Goal: Complete application form

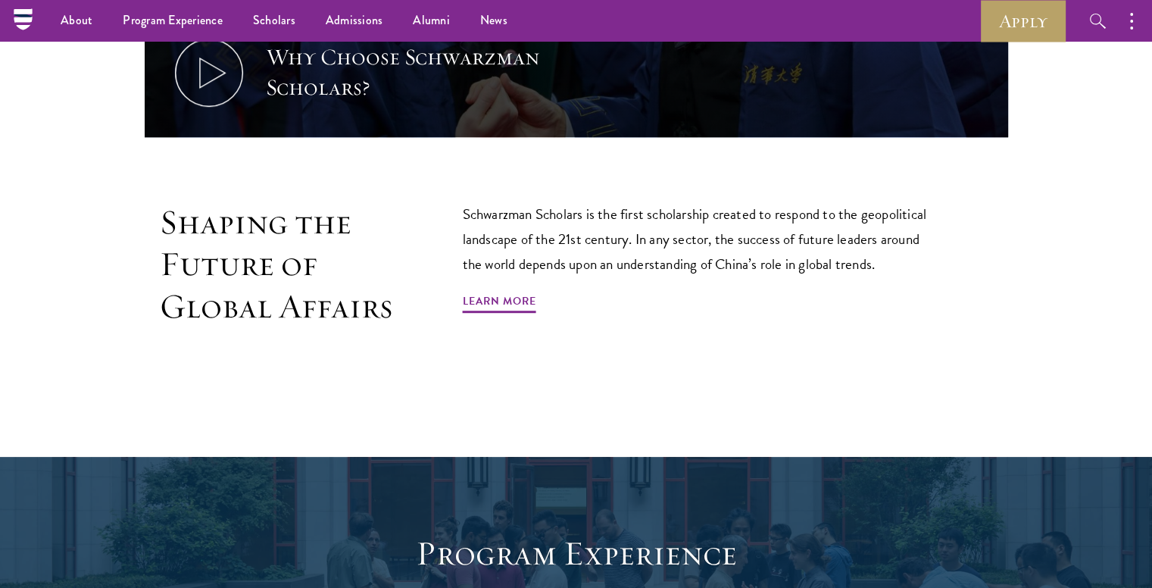
scroll to position [843, 0]
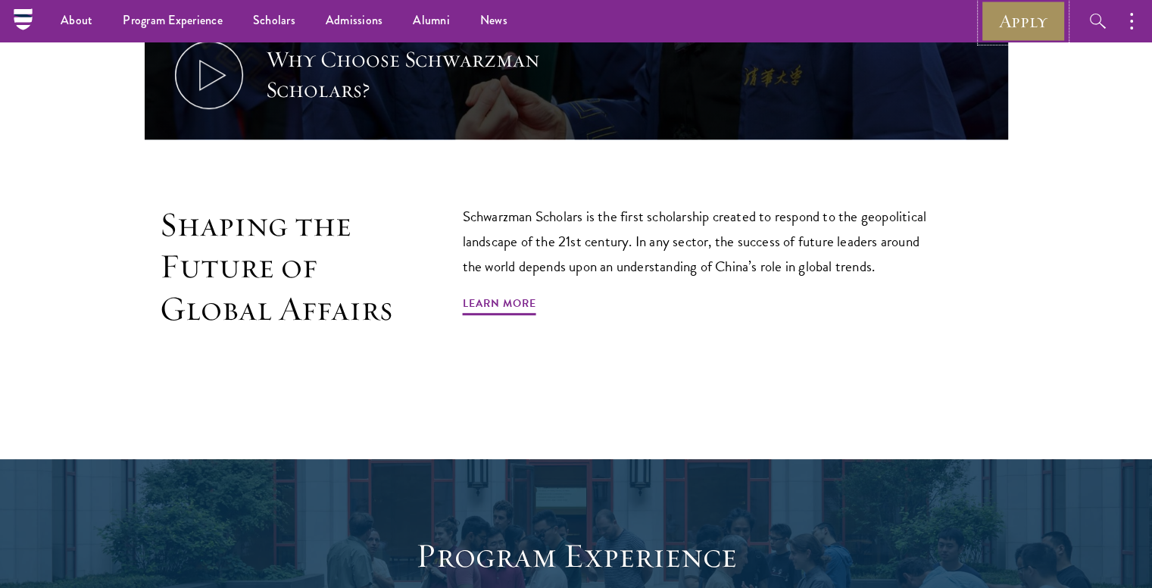
click at [1012, 14] on link "Apply" at bounding box center [1023, 21] width 85 height 42
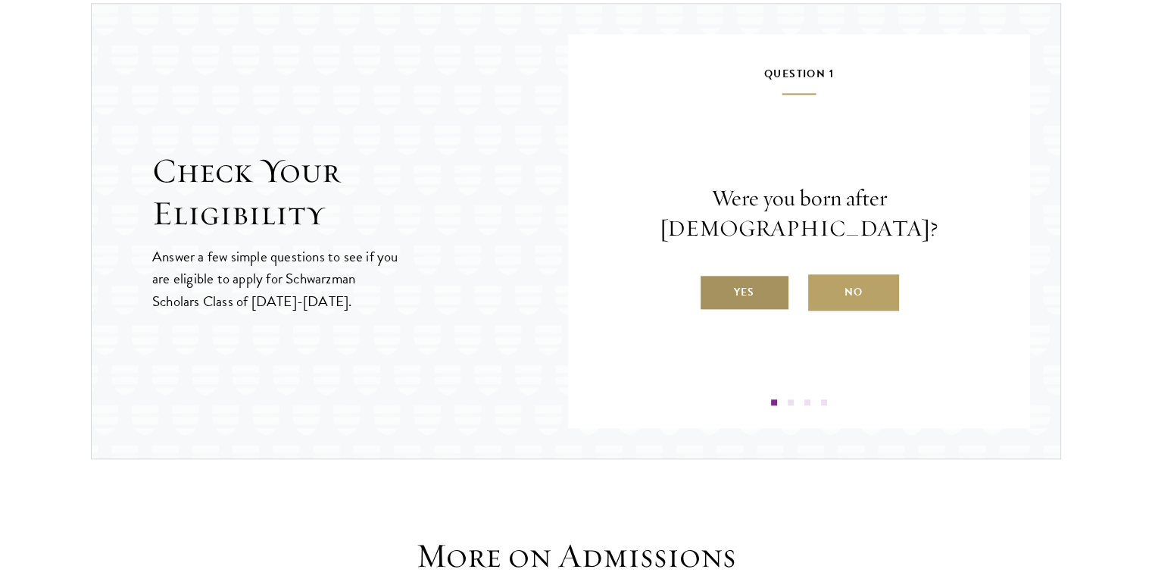
click at [732, 280] on label "Yes" at bounding box center [744, 292] width 91 height 36
click at [713, 280] on input "Yes" at bounding box center [706, 283] width 14 height 14
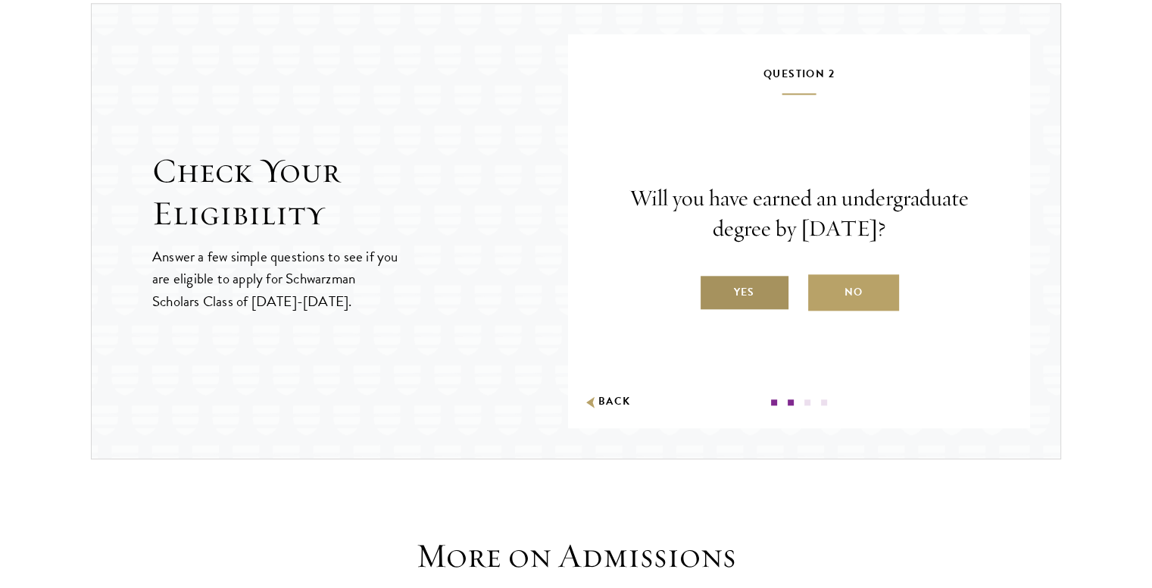
click at [752, 277] on label "Yes" at bounding box center [744, 292] width 91 height 36
click at [713, 277] on input "Yes" at bounding box center [706, 283] width 14 height 14
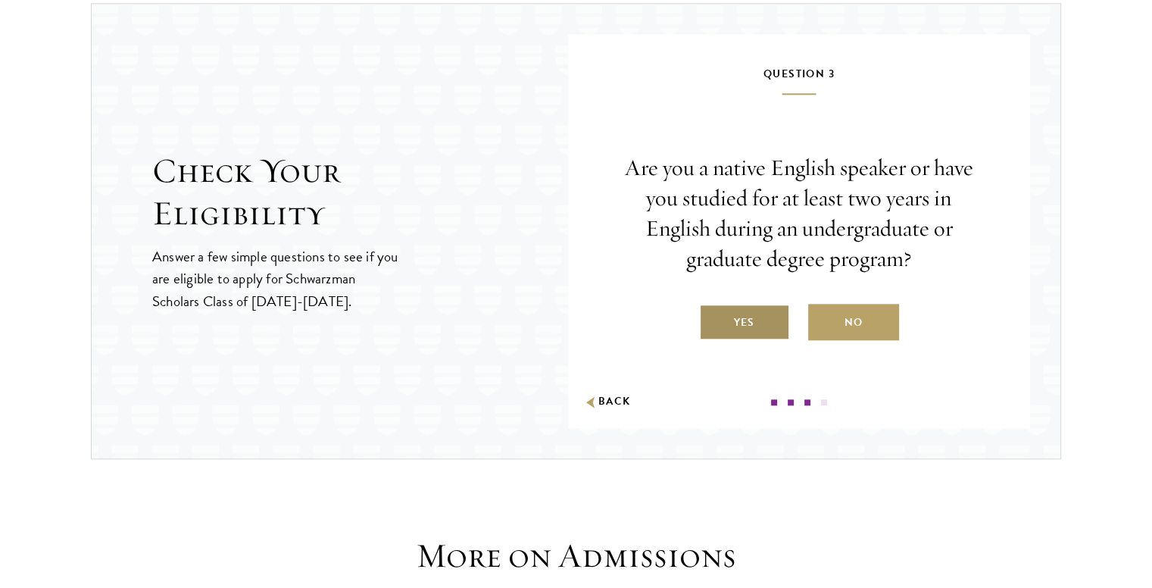
click at [737, 311] on label "Yes" at bounding box center [744, 322] width 91 height 36
click at [713, 311] on input "Yes" at bounding box center [706, 313] width 14 height 14
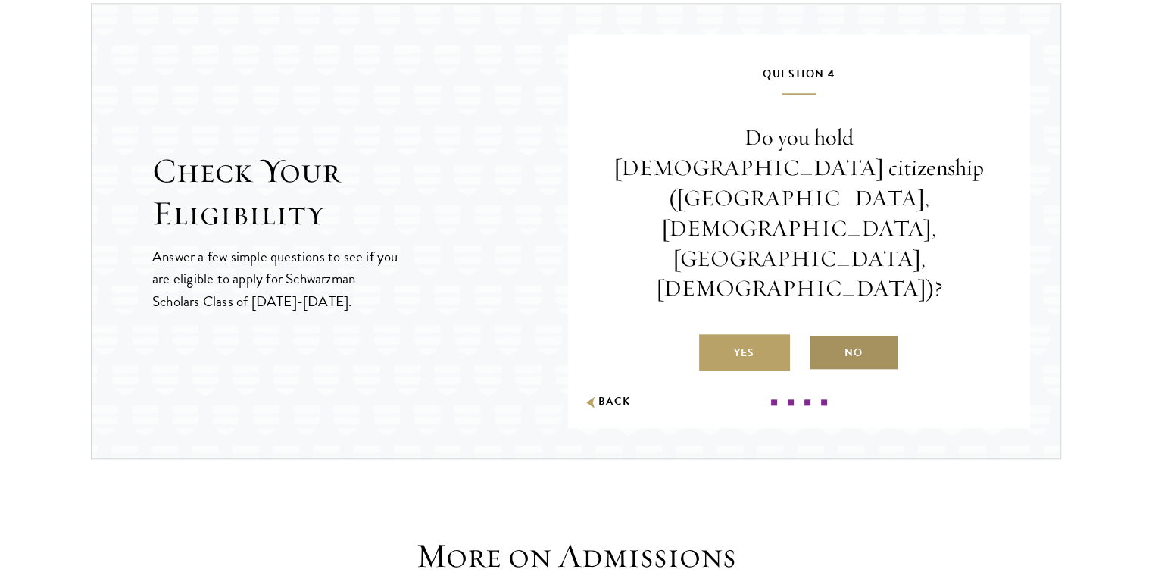
click at [837, 334] on label "No" at bounding box center [853, 352] width 91 height 36
click at [822, 336] on input "No" at bounding box center [815, 343] width 14 height 14
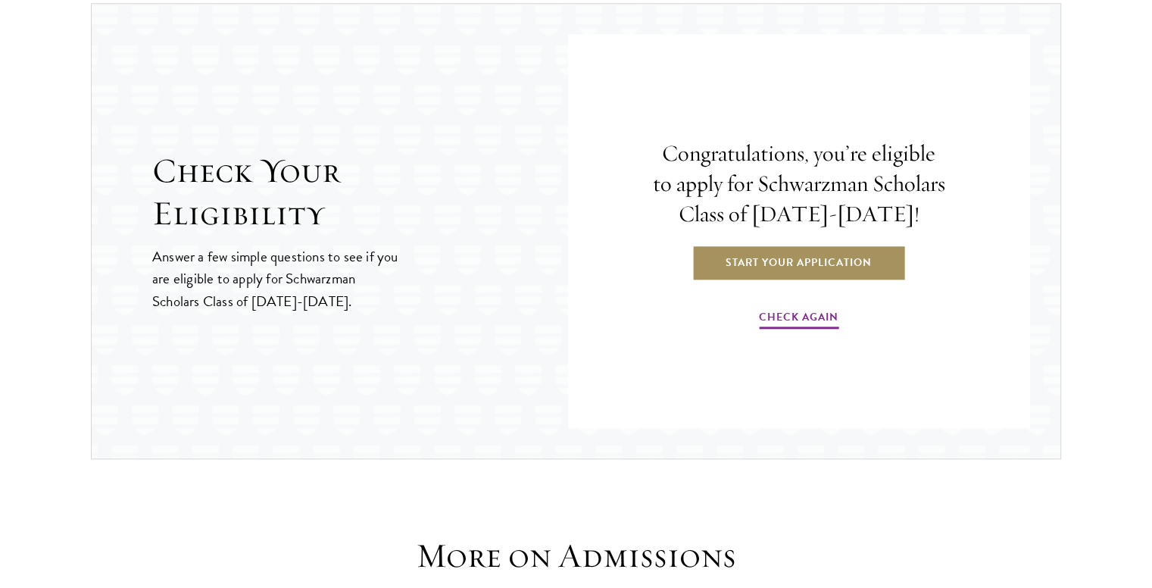
click at [812, 261] on link "Start Your Application" at bounding box center [799, 262] width 214 height 36
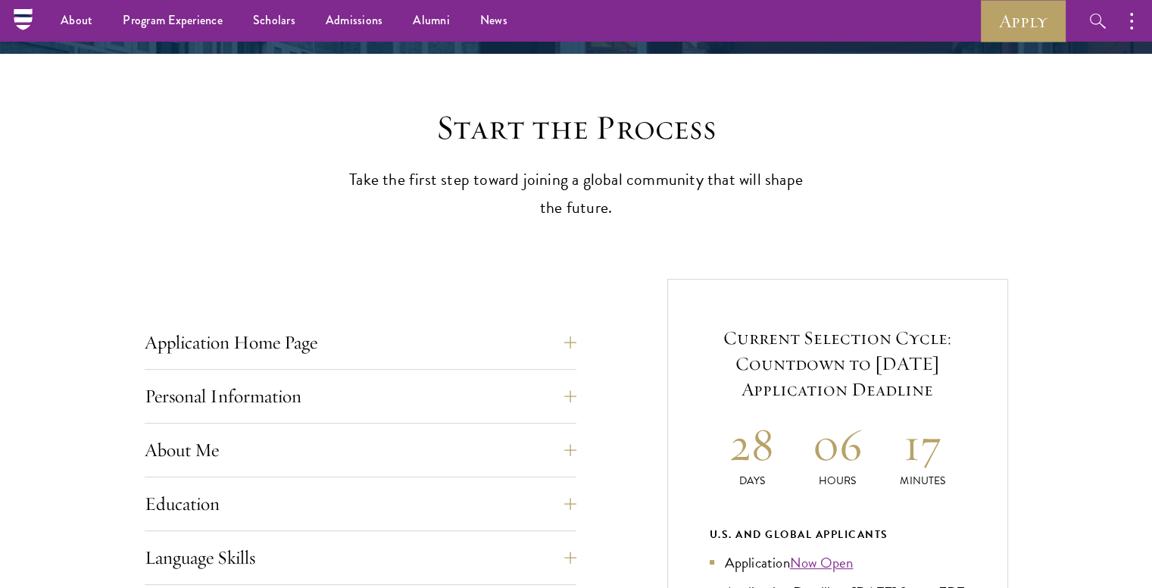
scroll to position [327, 0]
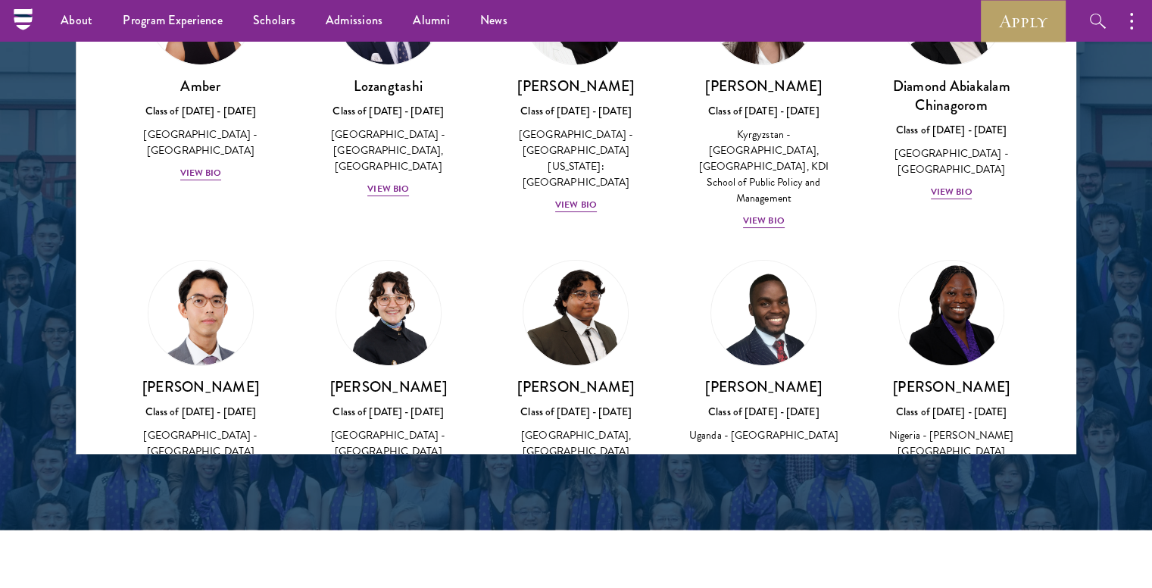
scroll to position [95, 0]
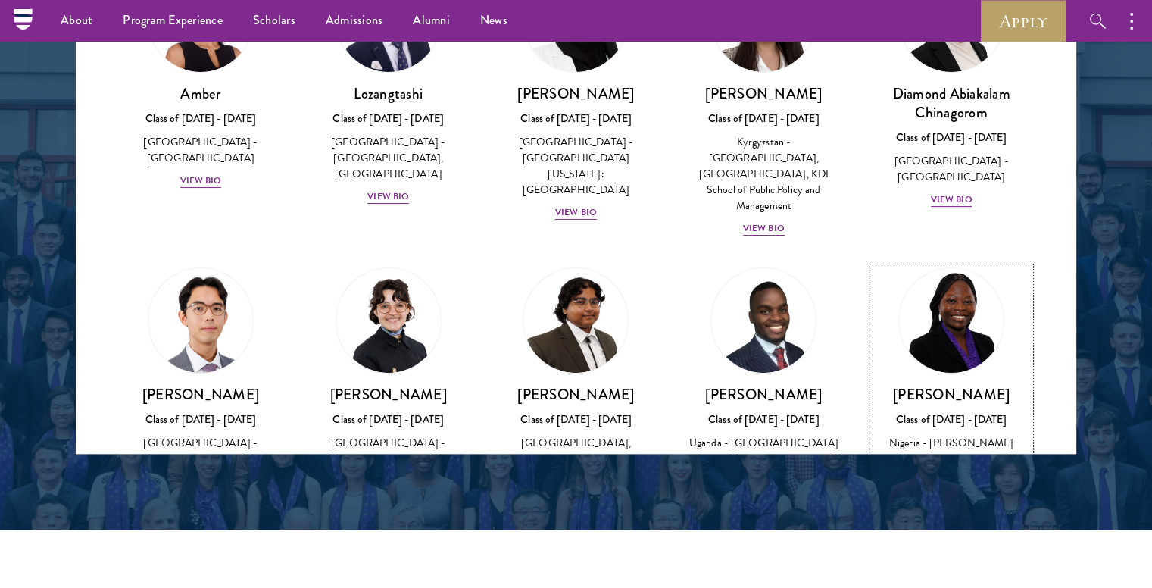
click at [940, 474] on div "View Bio" at bounding box center [952, 481] width 42 height 14
